Goal: Task Accomplishment & Management: Manage account settings

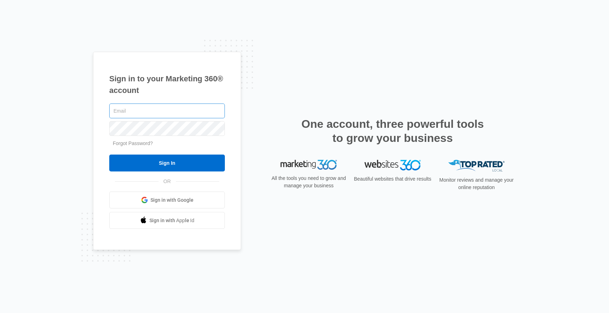
click at [154, 109] on input "text" at bounding box center [167, 111] width 116 height 15
type input "jason@shutterspeedtx.com"
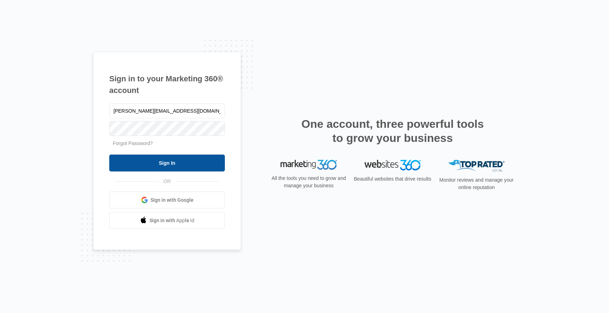
click at [174, 161] on input "Sign In" at bounding box center [167, 163] width 116 height 17
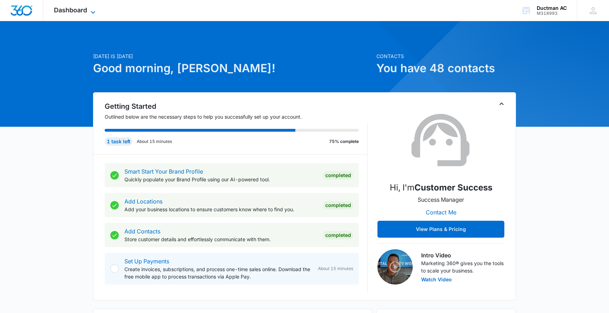
click at [69, 8] on span "Dashboard" at bounding box center [70, 9] width 33 height 7
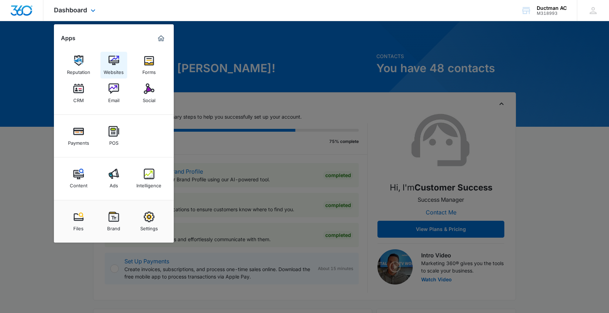
click at [114, 64] on img at bounding box center [114, 60] width 11 height 11
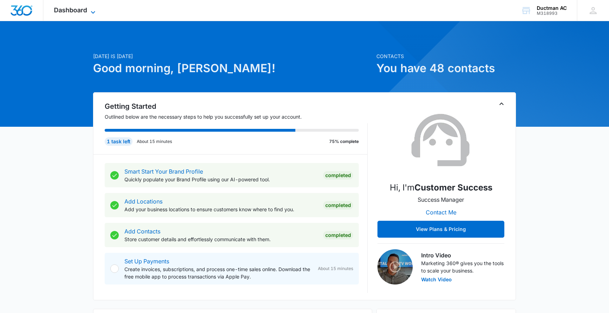
click at [85, 10] on span "Dashboard" at bounding box center [70, 9] width 33 height 7
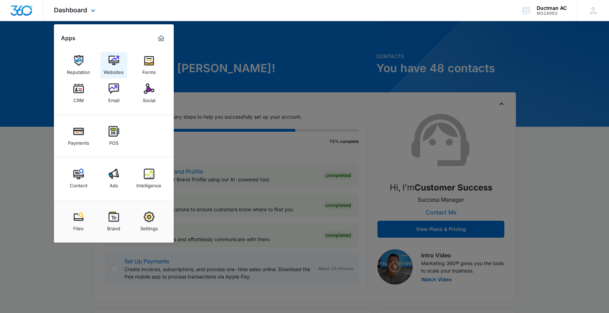
click at [110, 69] on div "Websites" at bounding box center [114, 70] width 20 height 9
